Goal: Task Accomplishment & Management: Manage account settings

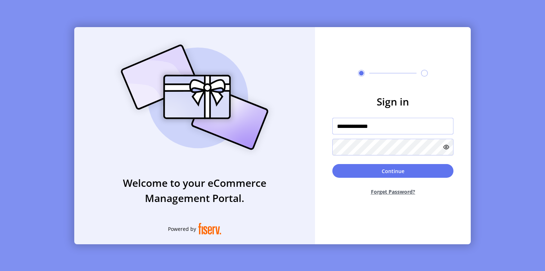
click at [399, 127] on input "**********" at bounding box center [393, 126] width 121 height 17
type input "**********"
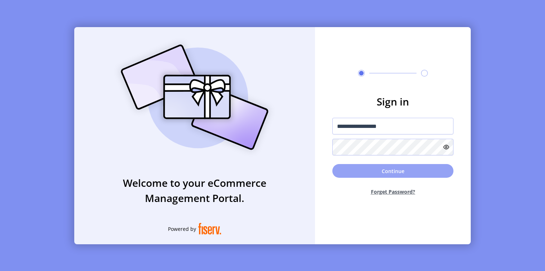
click at [393, 173] on button "Continue" at bounding box center [393, 171] width 121 height 14
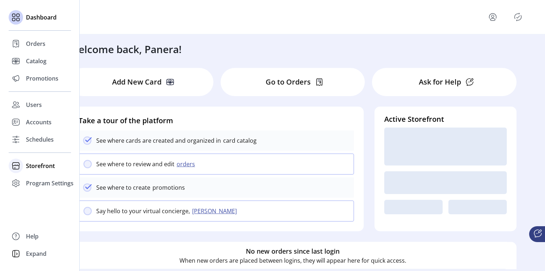
click at [40, 167] on span "Storefront" at bounding box center [40, 165] width 29 height 9
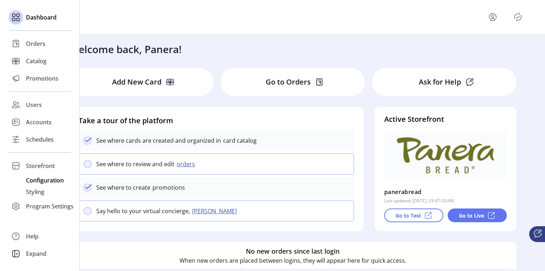
click at [41, 180] on span "Configuration" at bounding box center [45, 180] width 38 height 9
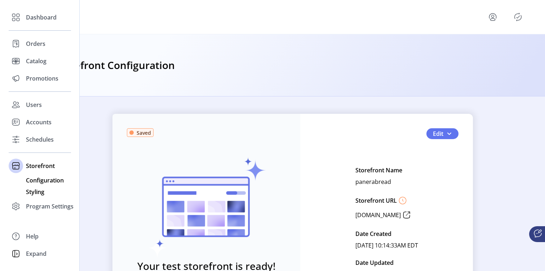
click at [37, 192] on span "Styling" at bounding box center [35, 191] width 18 height 9
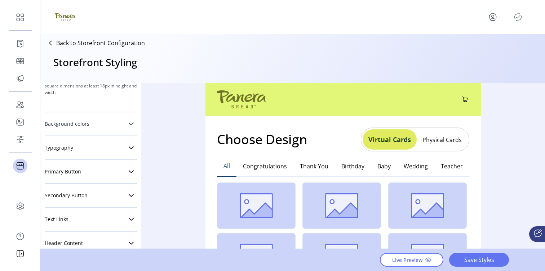
scroll to position [139, 0]
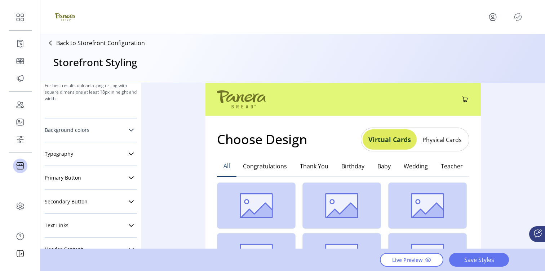
click at [115, 125] on link "Background colors" at bounding box center [91, 130] width 92 height 14
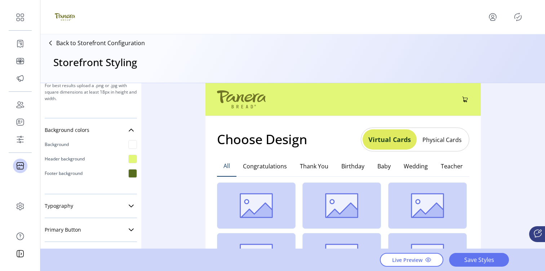
click at [129, 175] on div at bounding box center [132, 173] width 9 height 9
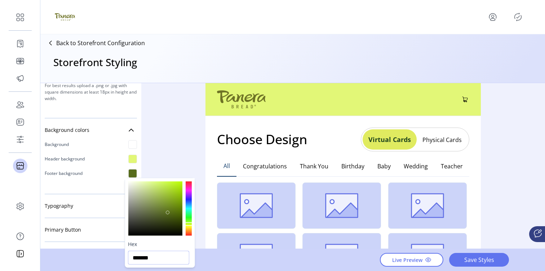
click at [163, 261] on input "*******" at bounding box center [158, 257] width 61 height 14
drag, startPoint x: 171, startPoint y: 212, endPoint x: 131, endPoint y: 182, distance: 49.6
click at [132, 182] on div at bounding box center [155, 208] width 54 height 54
drag, startPoint x: 131, startPoint y: 182, endPoint x: 137, endPoint y: 189, distance: 9.5
click at [137, 189] on div at bounding box center [137, 189] width 4 height 4
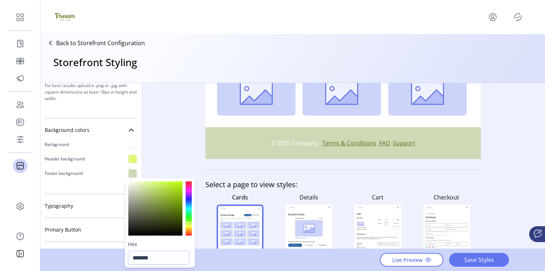
scroll to position [263, 0]
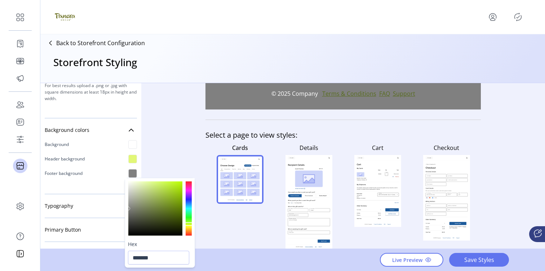
type input "*******"
drag, startPoint x: 140, startPoint y: 191, endPoint x: 131, endPoint y: 208, distance: 19.9
click at [131, 208] on div at bounding box center [155, 208] width 54 height 54
click at [206, 233] on div "Cards" at bounding box center [240, 194] width 69 height 109
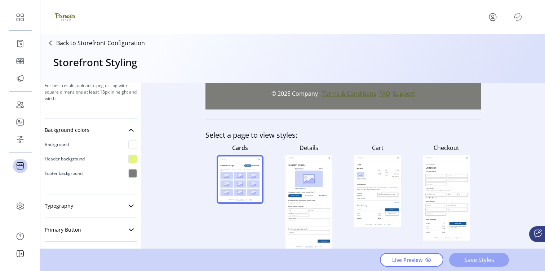
click at [486, 259] on span "Save Styles" at bounding box center [479, 259] width 41 height 9
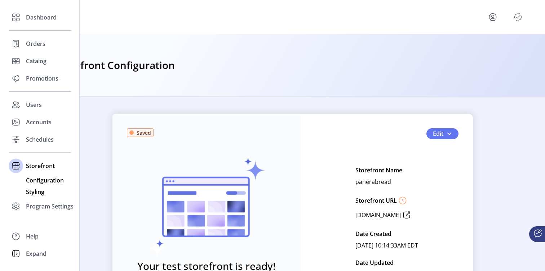
click at [38, 192] on span "Styling" at bounding box center [35, 191] width 18 height 9
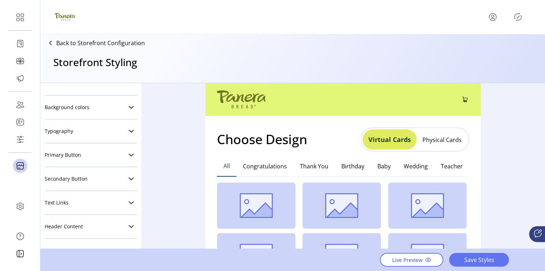
scroll to position [160, 0]
click at [128, 111] on icon at bounding box center [131, 109] width 6 height 6
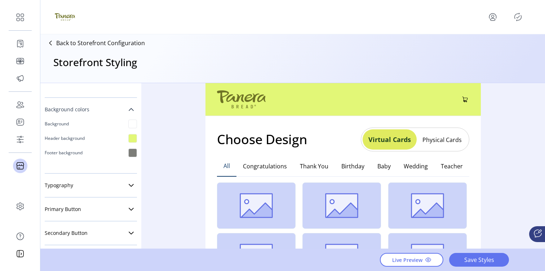
click at [128, 154] on div at bounding box center [132, 152] width 9 height 9
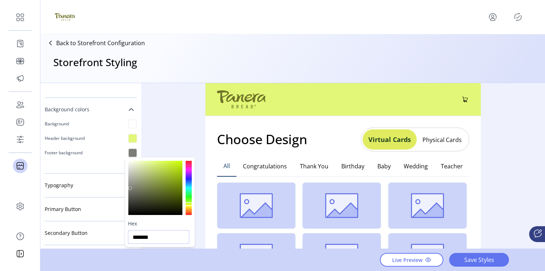
click at [171, 241] on input "*******" at bounding box center [158, 237] width 61 height 14
paste input "text"
type input "*******"
click at [207, 137] on div "Choose Design Virtual Cards Physical Cards All Congratulations Thank You Birthd…" at bounding box center [344, 228] width 276 height 225
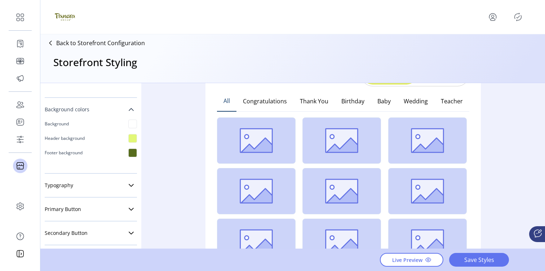
scroll to position [106, 0]
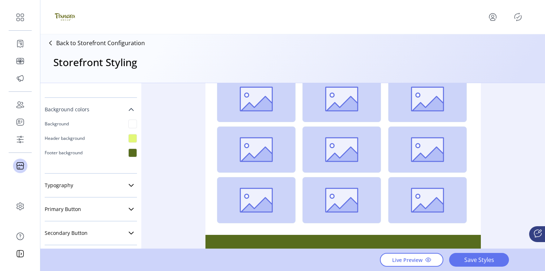
click at [472, 266] on div "Live Preview Save Styles" at bounding box center [444, 259] width 129 height 22
click at [478, 259] on span "Save Styles" at bounding box center [479, 259] width 41 height 9
